Goal: Ask a question

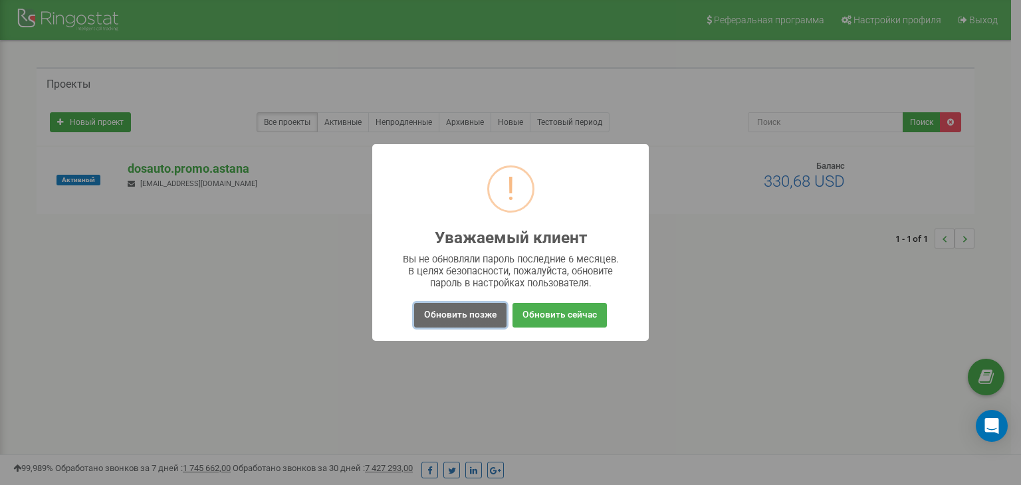
click at [480, 317] on button "Обновить позже" at bounding box center [460, 315] width 92 height 25
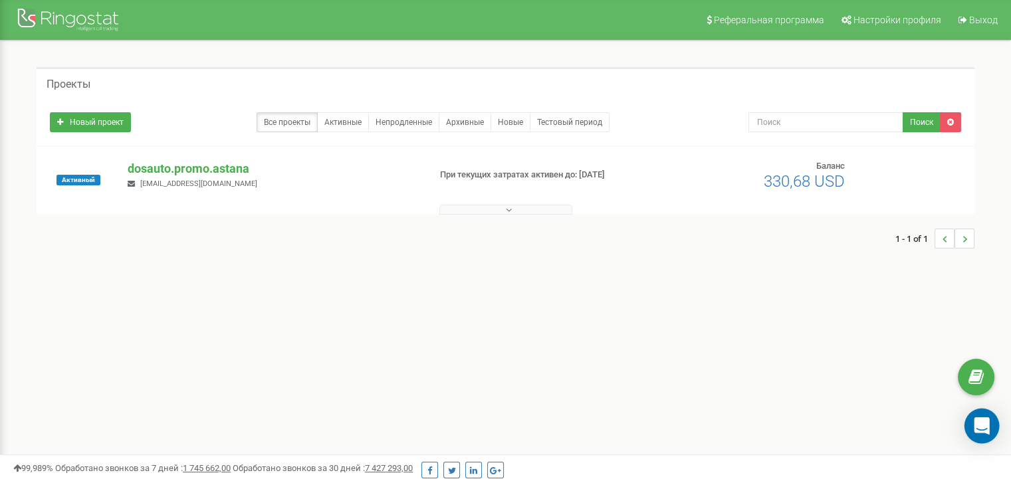
click at [981, 426] on icon "Open Intercom Messenger" at bounding box center [980, 425] width 15 height 17
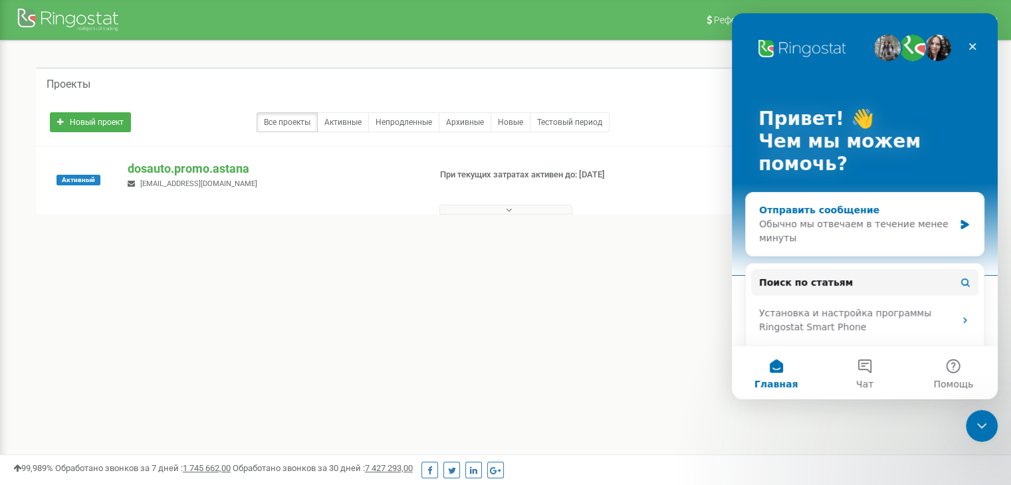
click at [837, 231] on div "Обычно мы отвечаем в течение менее минуты" at bounding box center [856, 231] width 195 height 28
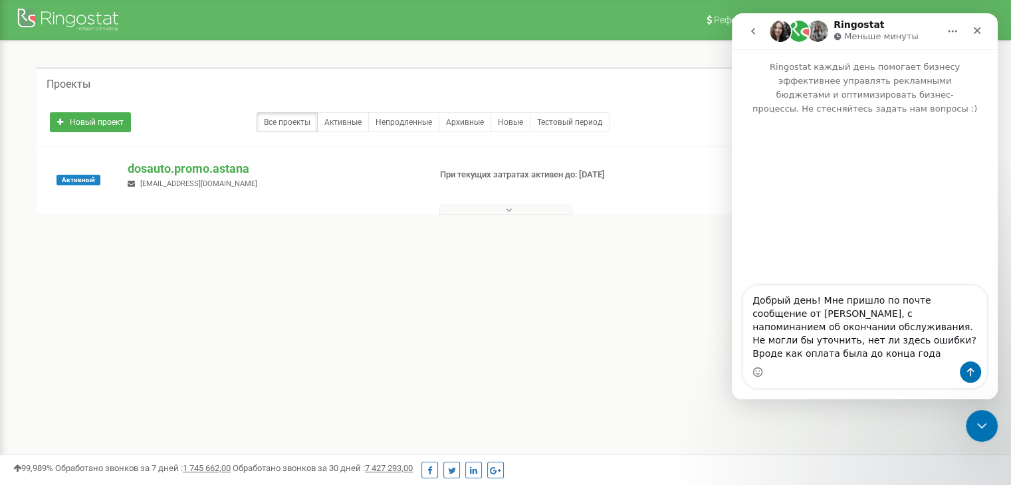
type textarea "Добрый день! Мне пришло по почте сообщение от [PERSON_NAME], с напоминанием об …"
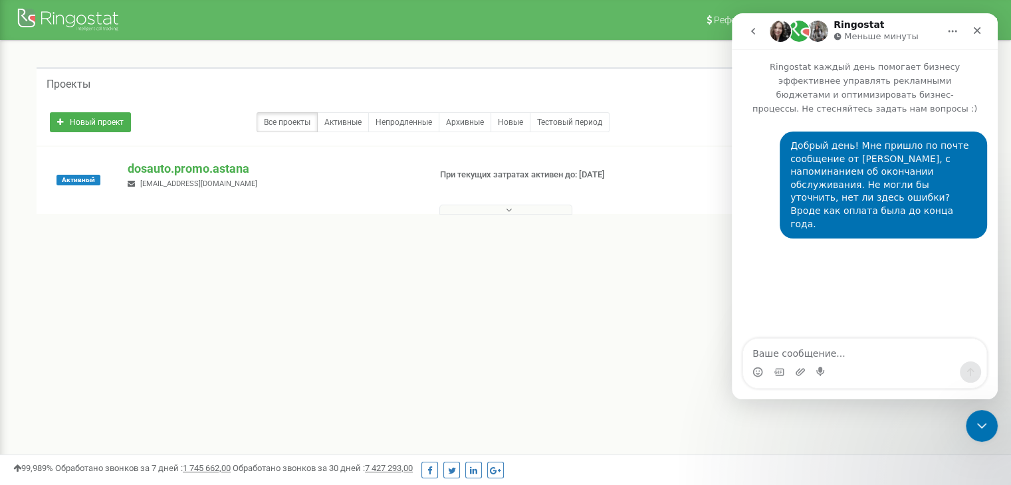
click at [696, 282] on div "Проекты Новый проект Все проекты Активные Непродленные Архивные Новые Тестовый …" at bounding box center [505, 165] width 991 height 248
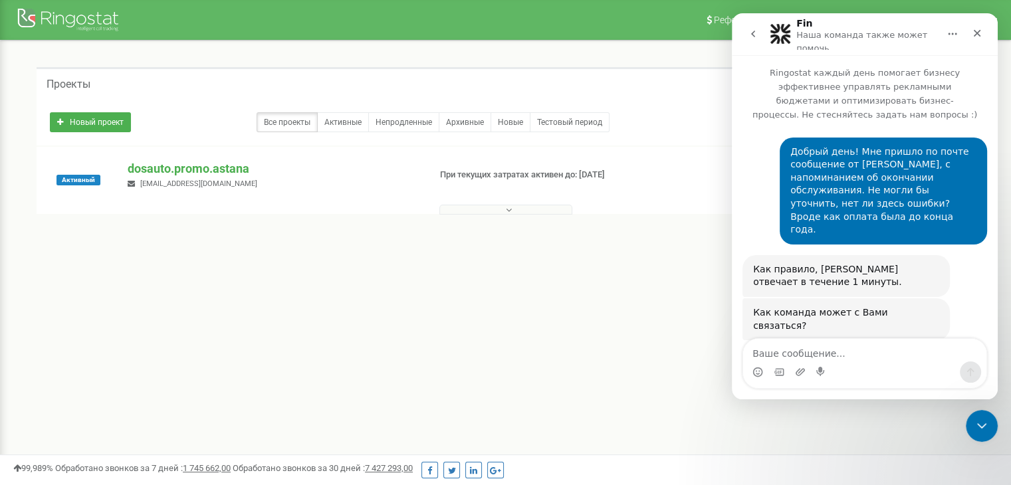
scroll to position [88, 0]
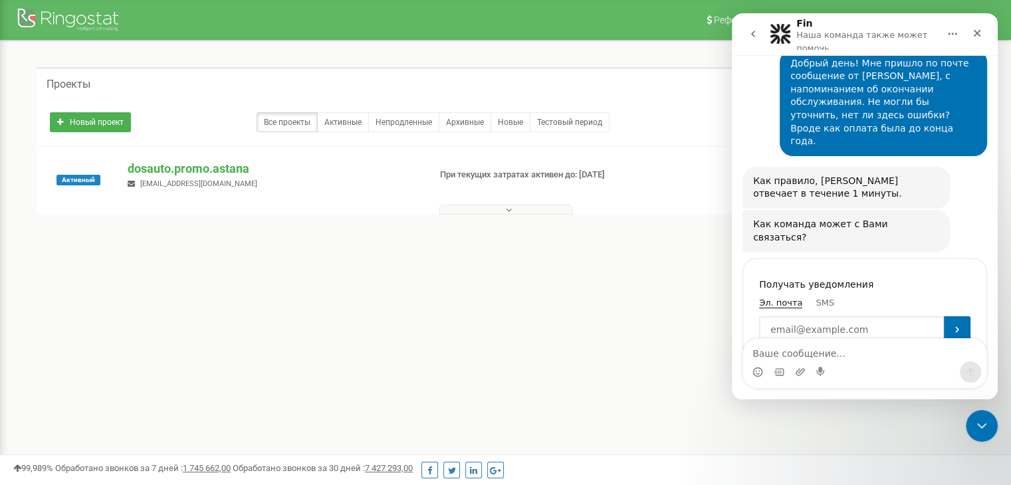
click at [874, 316] on input "Enter your email" at bounding box center [851, 329] width 185 height 27
type input "[EMAIL_ADDRESS][DOMAIN_NAME]"
click at [952, 324] on icon "Отправить" at bounding box center [957, 329] width 11 height 11
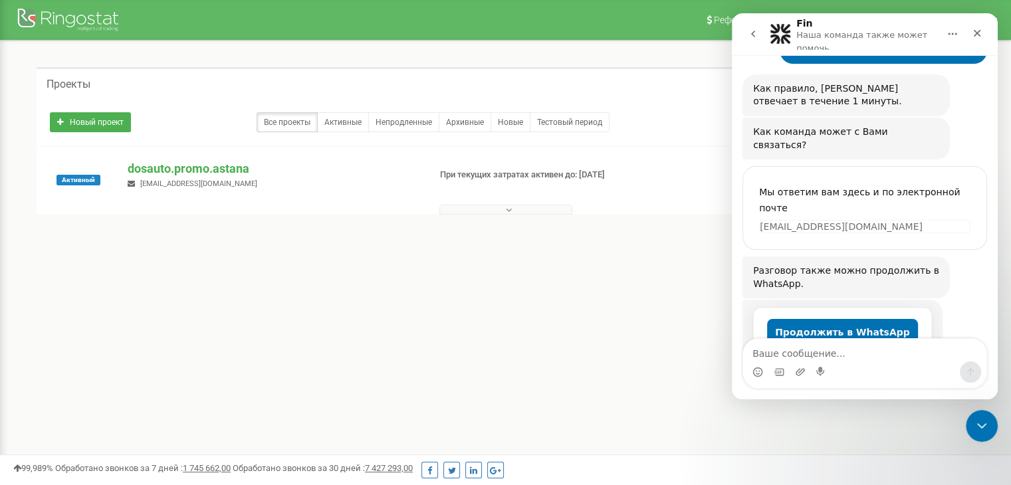
scroll to position [177, 0]
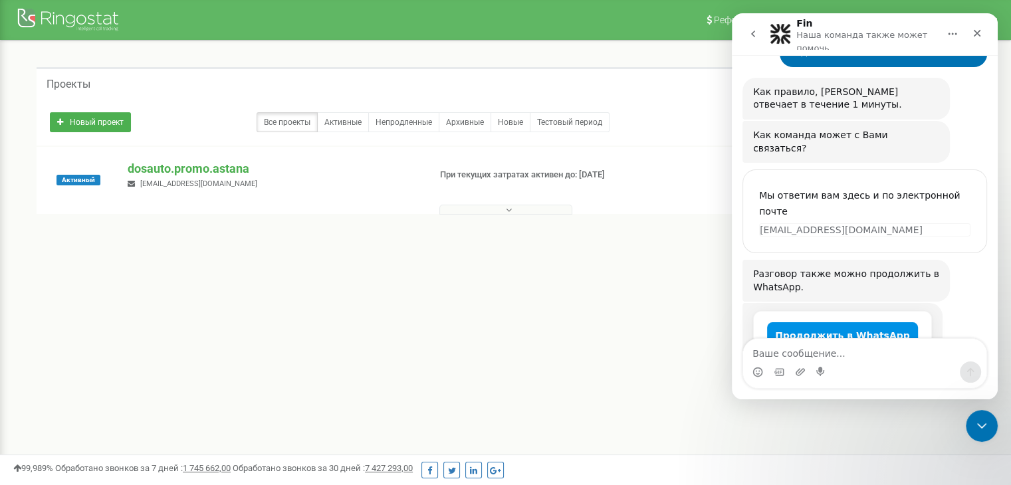
click at [850, 322] on button "Продолжить в WhatsApp" at bounding box center [842, 335] width 151 height 27
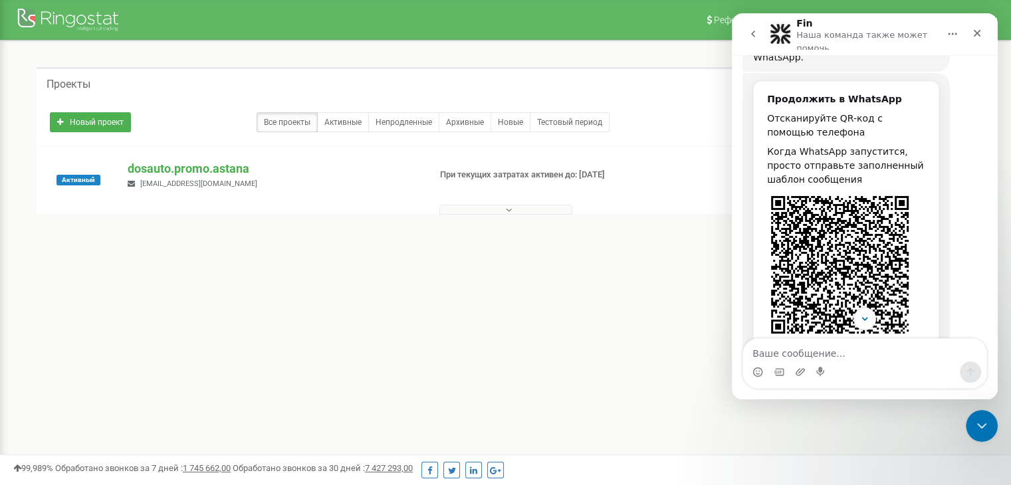
scroll to position [429, 0]
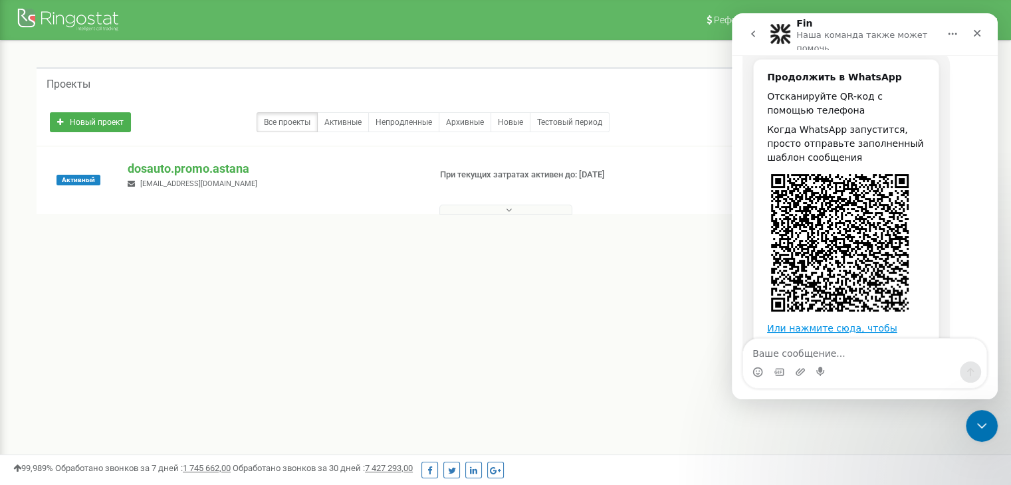
click at [793, 323] on link "Или нажмите сюда, чтобы открыть WhatsApp" at bounding box center [832, 335] width 130 height 25
click at [981, 30] on icon "Закрыть" at bounding box center [976, 33] width 11 height 11
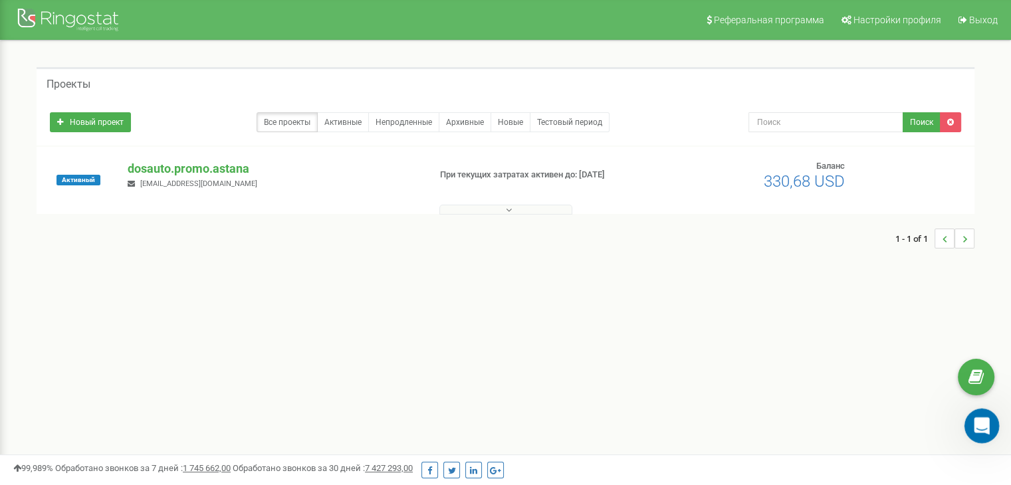
click at [979, 433] on icon "Открыть службу сообщений Intercom" at bounding box center [980, 424] width 22 height 22
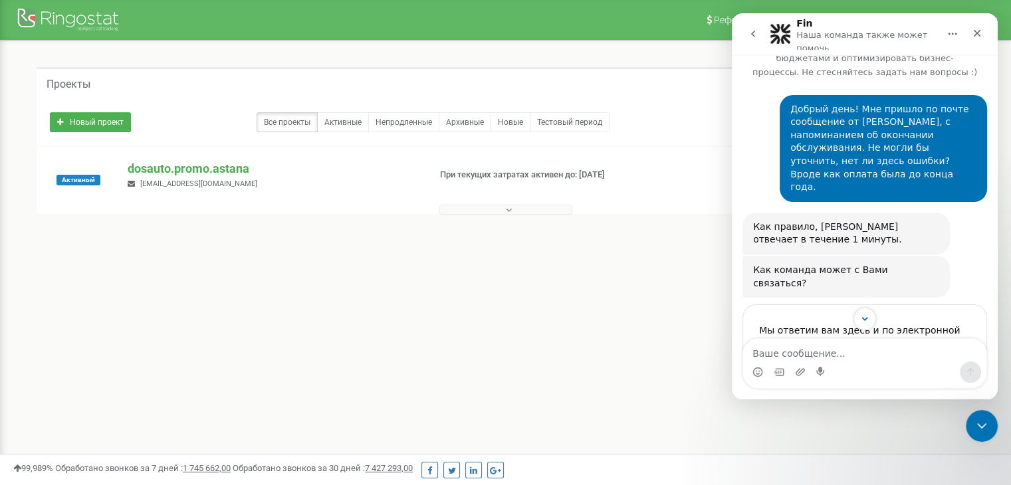
scroll to position [0, 0]
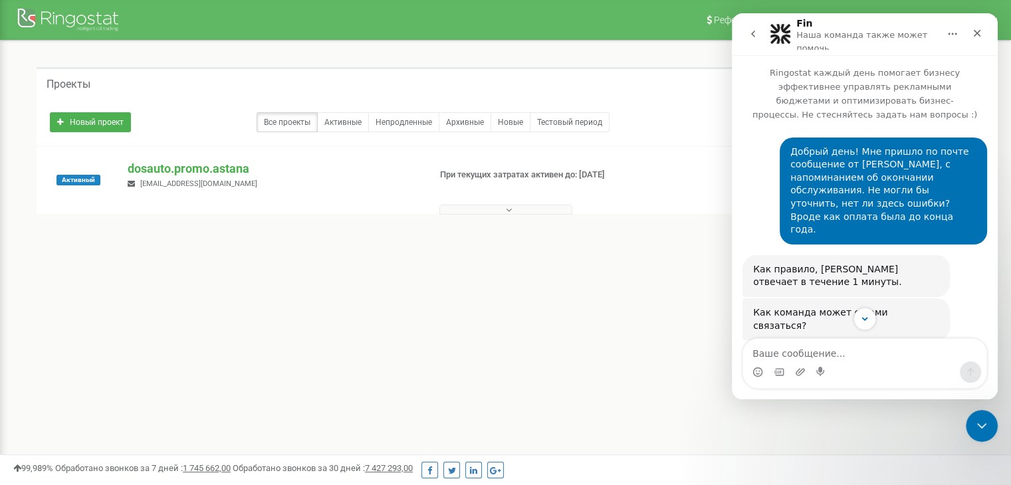
drag, startPoint x: 849, startPoint y: 136, endPoint x: 865, endPoint y: 207, distance: 73.0
click at [865, 207] on div "Добрый день! Мне пришло по почте сообщение от [PERSON_NAME], с напоминанием об …" at bounding box center [883, 191] width 186 height 91
drag, startPoint x: 133, startPoint y: 158, endPoint x: 653, endPoint y: 179, distance: 520.7
click at [653, 179] on div "При текущих затратах активен до: [DATE]" at bounding box center [546, 175] width 233 height 13
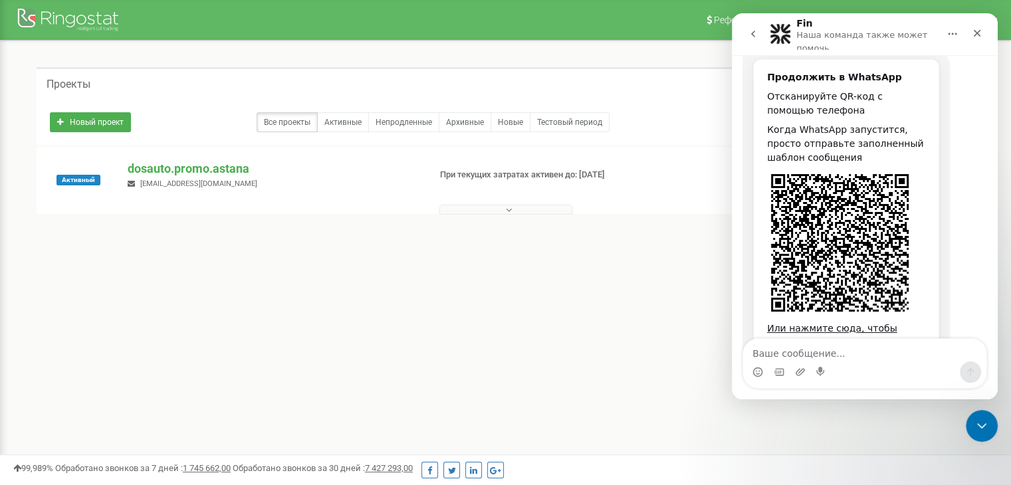
scroll to position [430, 0]
